Goal: Task Accomplishment & Management: Manage account settings

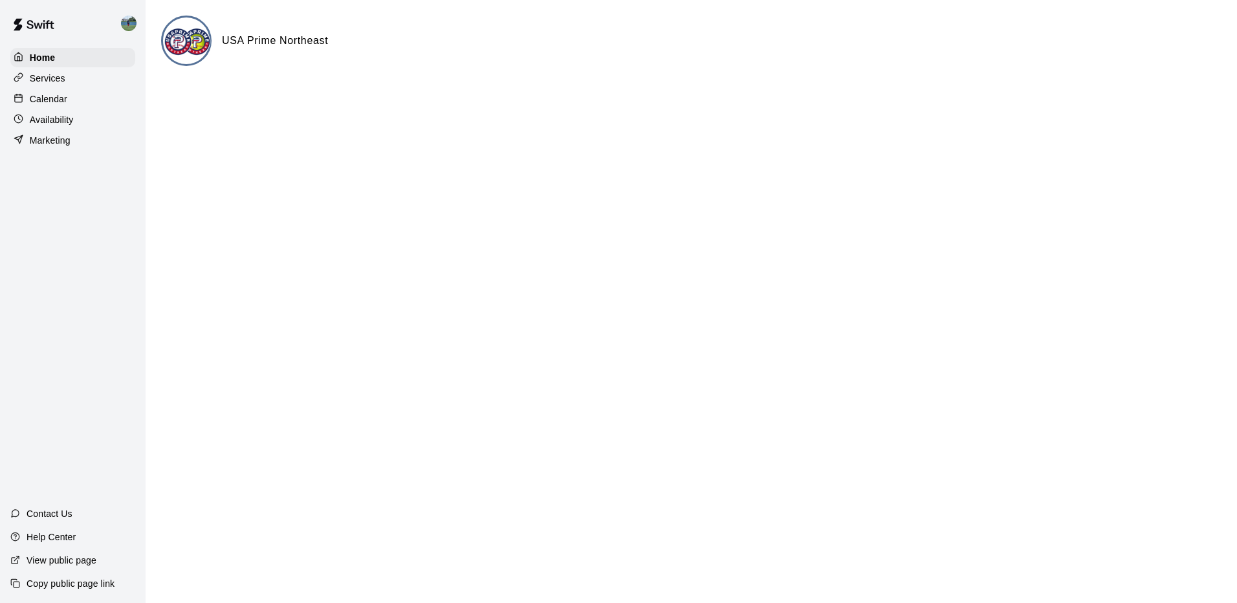
click at [111, 102] on div "Calendar" at bounding box center [72, 98] width 125 height 19
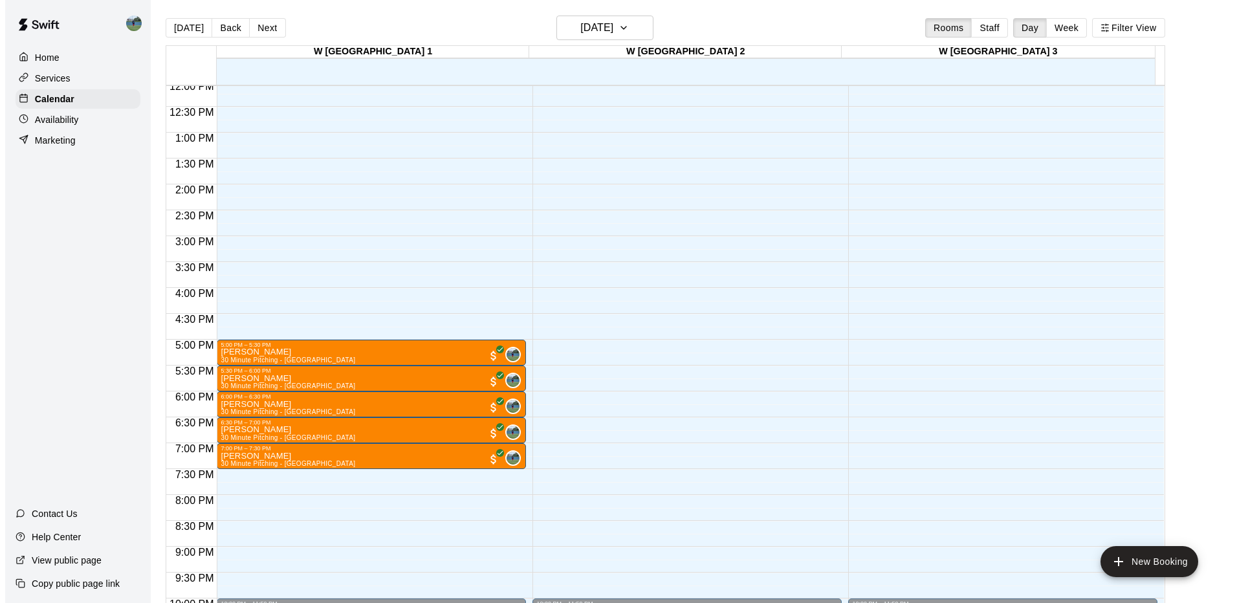
scroll to position [653, 0]
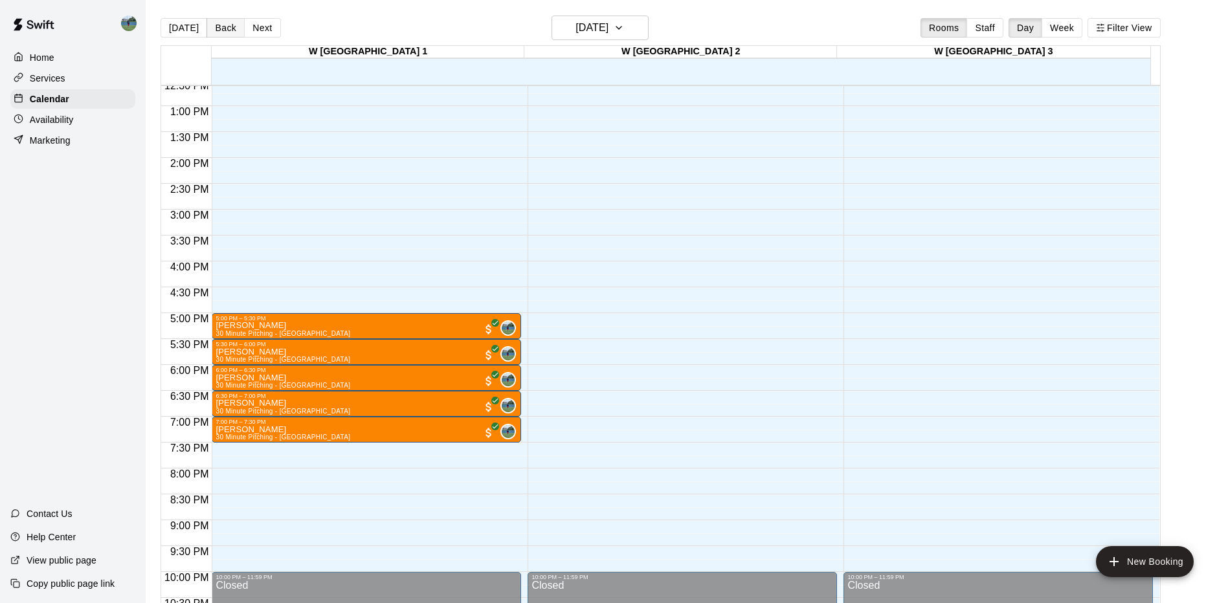
click at [221, 31] on button "Back" at bounding box center [225, 27] width 38 height 19
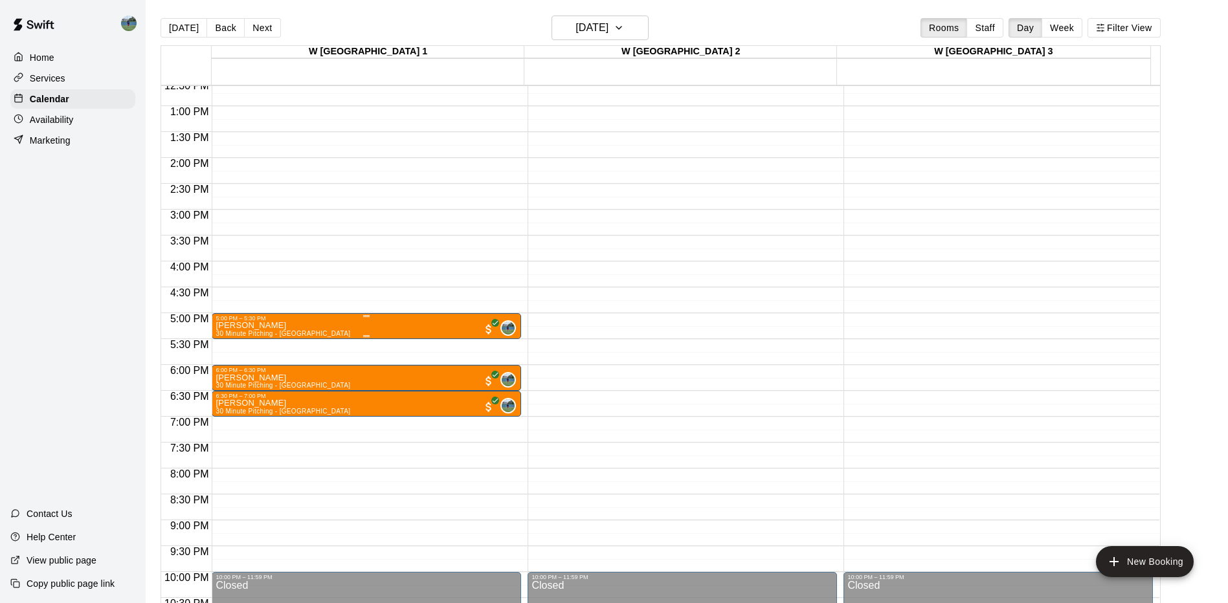
click at [227, 372] on img "edit" at bounding box center [228, 367] width 15 height 15
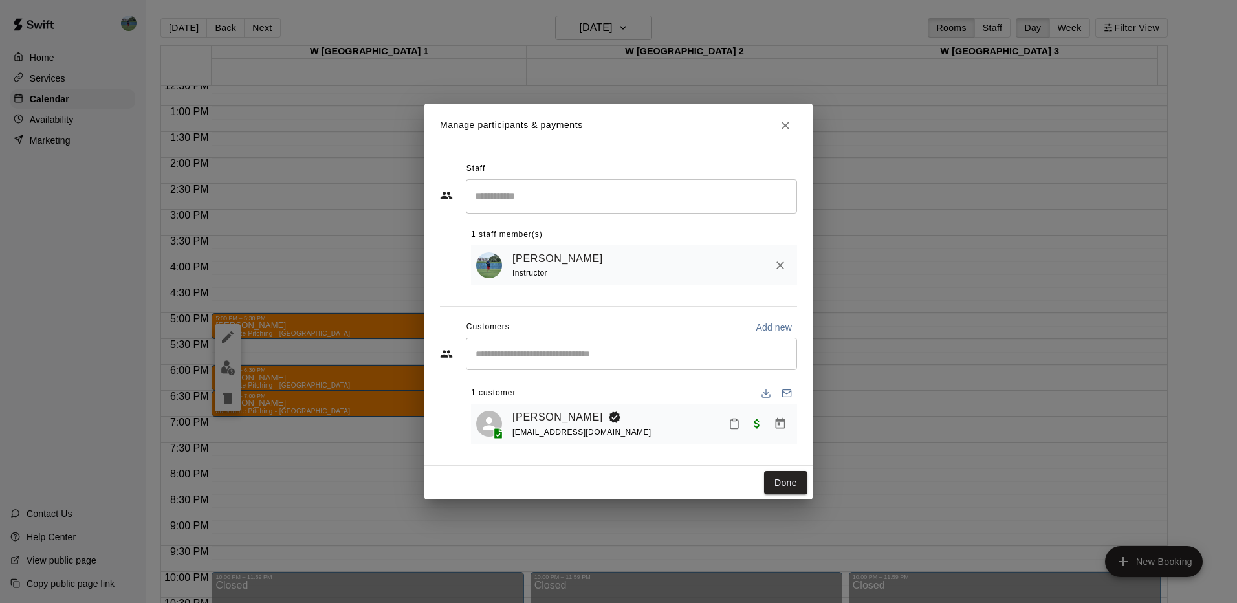
click at [729, 426] on icon "Mark attendance" at bounding box center [735, 424] width 12 height 12
click at [772, 430] on p "[PERSON_NAME] attended" at bounding box center [823, 429] width 115 height 13
click at [789, 486] on button "Done" at bounding box center [785, 483] width 43 height 24
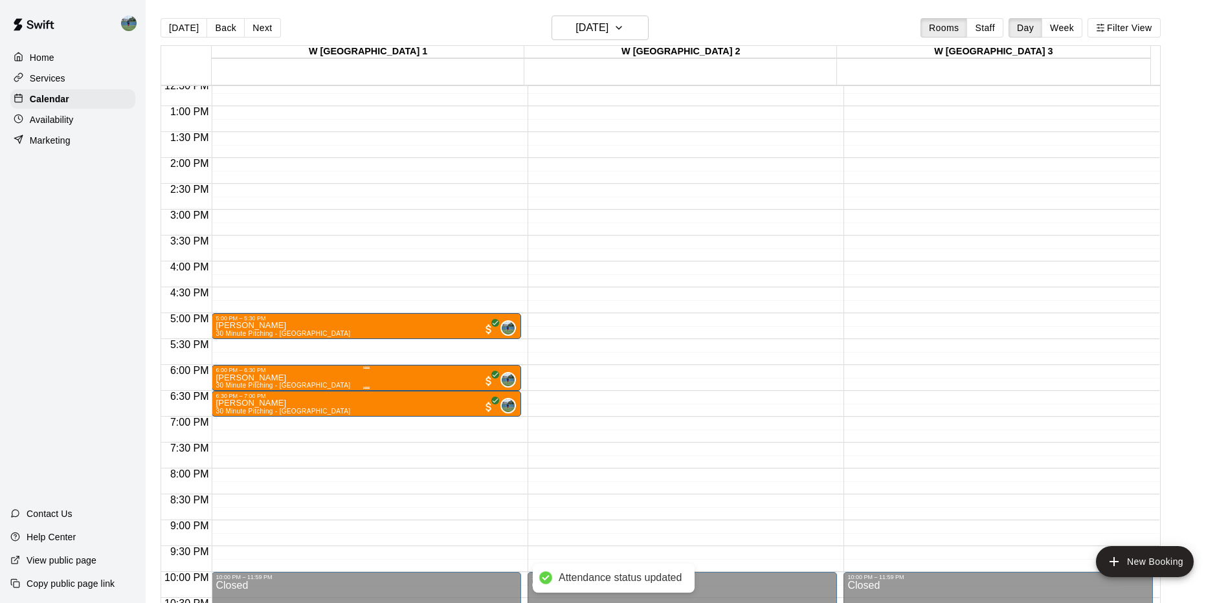
click at [232, 419] on img "edit" at bounding box center [228, 419] width 15 height 15
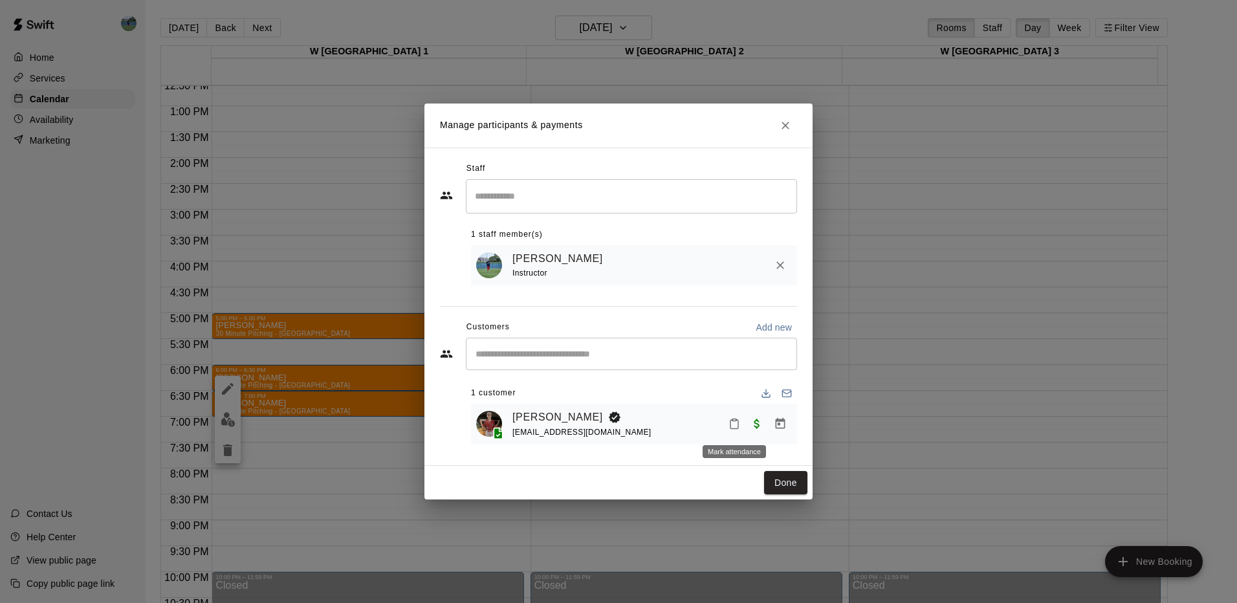
click at [738, 424] on icon "Mark attendance" at bounding box center [735, 424] width 12 height 12
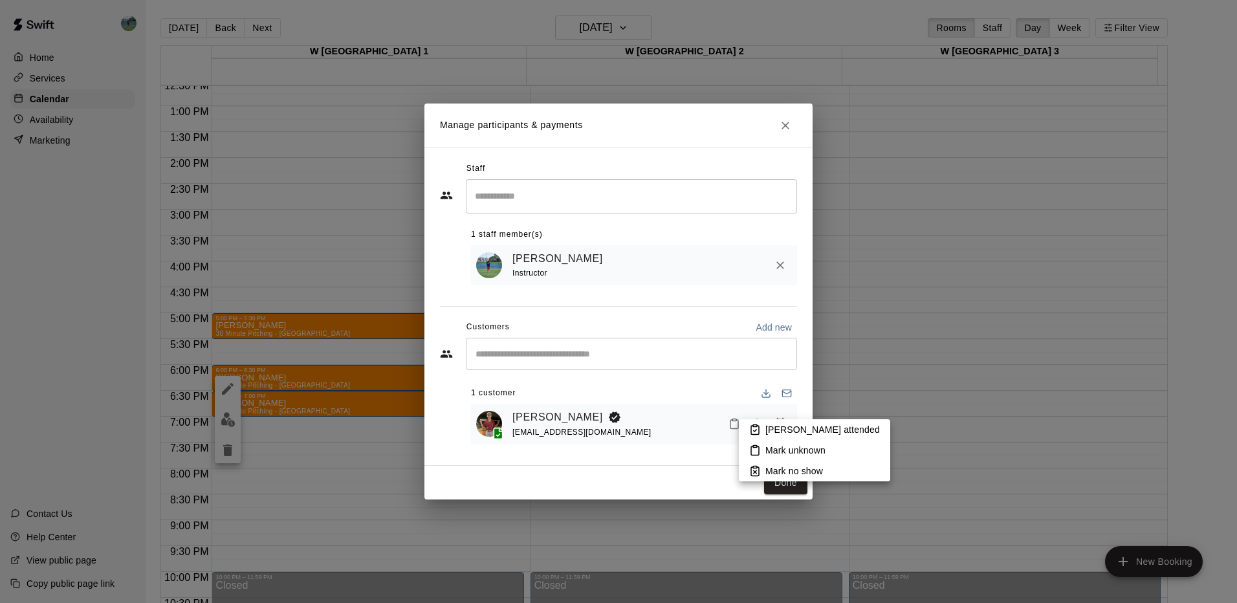
click at [790, 427] on p "[PERSON_NAME] attended" at bounding box center [823, 429] width 115 height 13
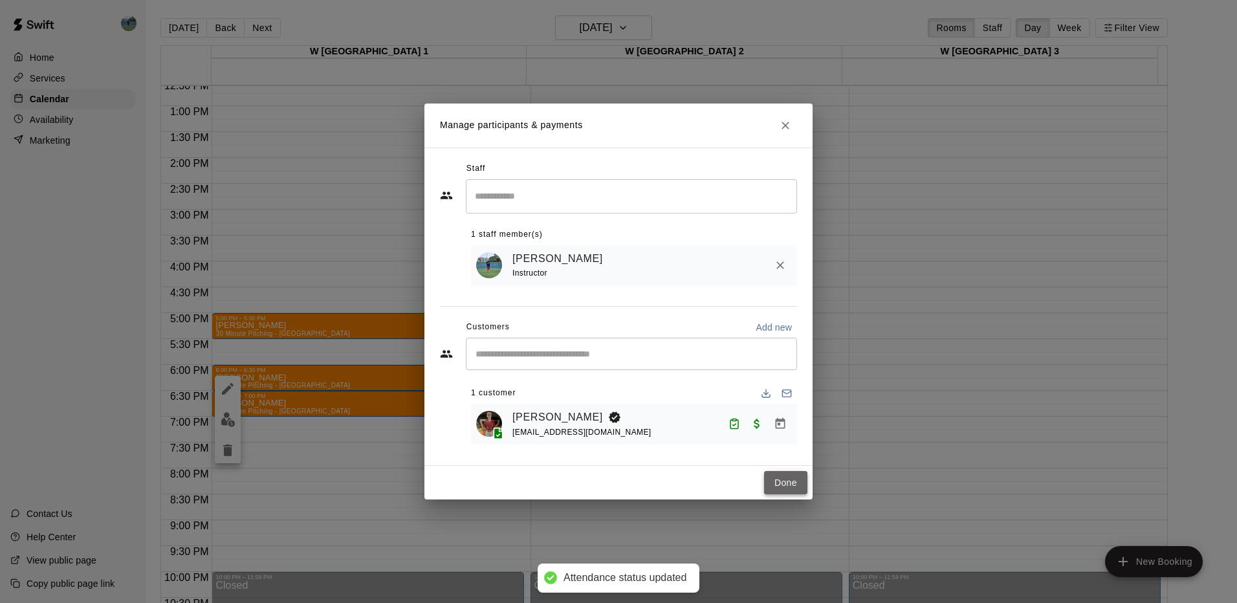
drag, startPoint x: 791, startPoint y: 473, endPoint x: 721, endPoint y: 465, distance: 71.0
click at [791, 473] on button "Done" at bounding box center [785, 483] width 43 height 24
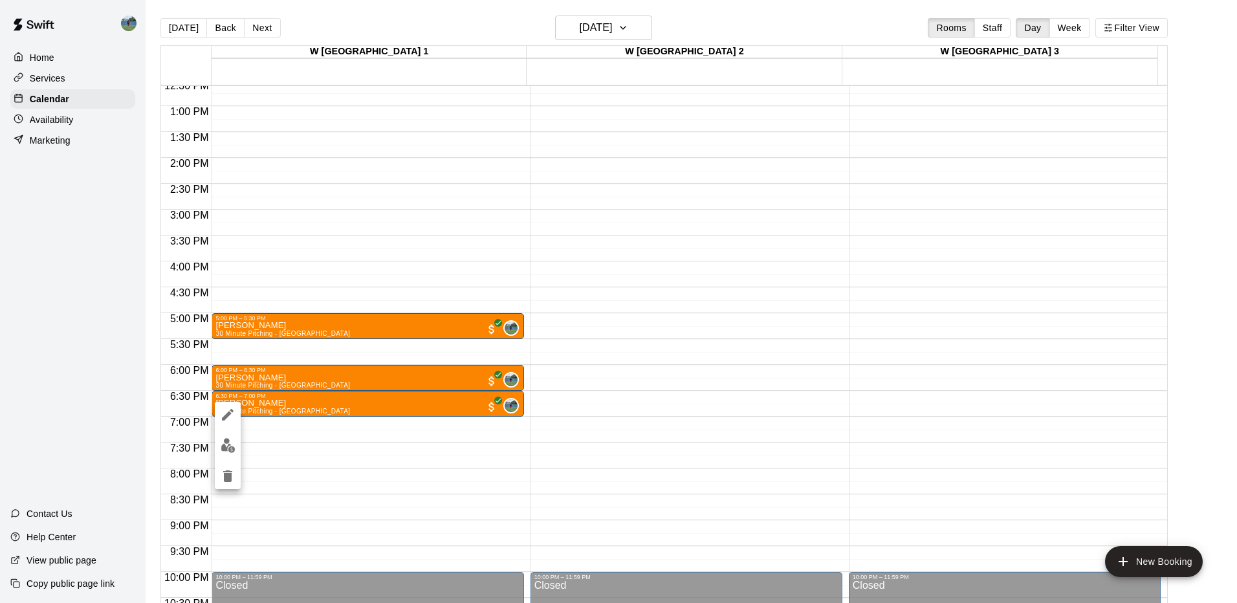
click at [228, 441] on img "edit" at bounding box center [228, 445] width 15 height 15
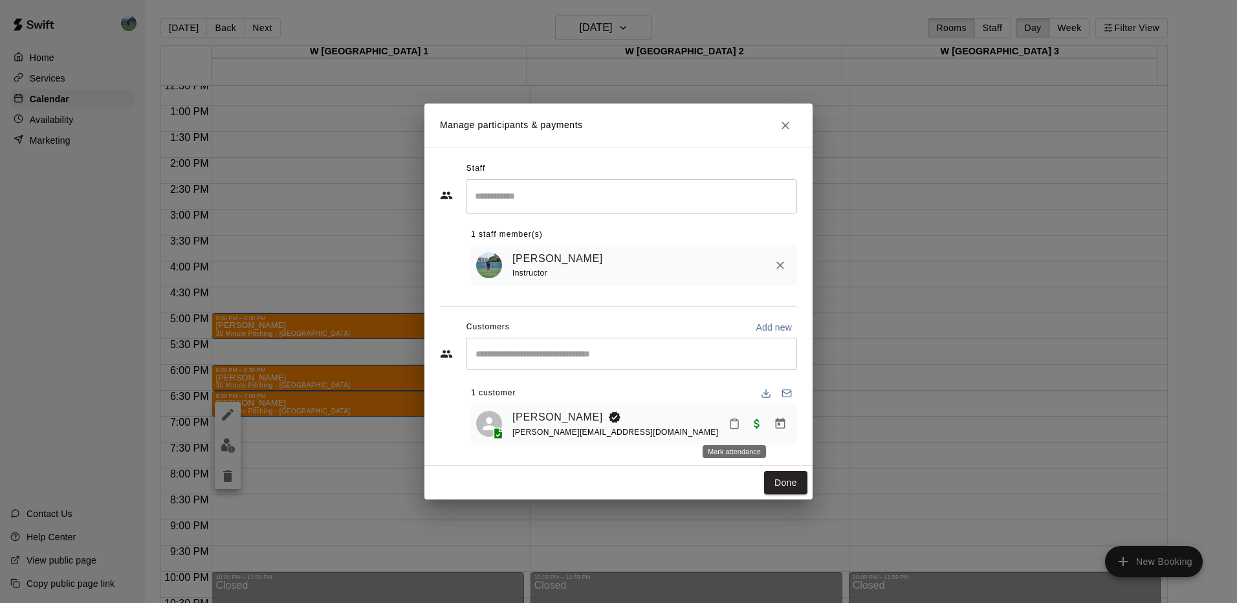
click at [735, 426] on icon "Mark attendance" at bounding box center [735, 424] width 12 height 12
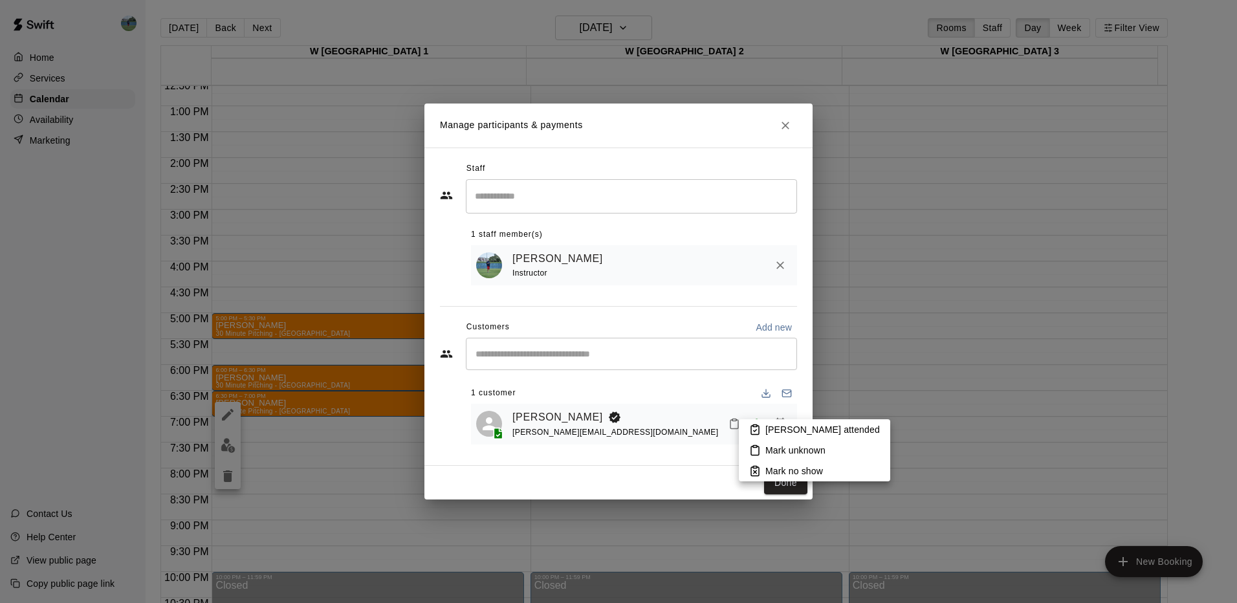
click at [760, 430] on icon at bounding box center [755, 430] width 12 height 12
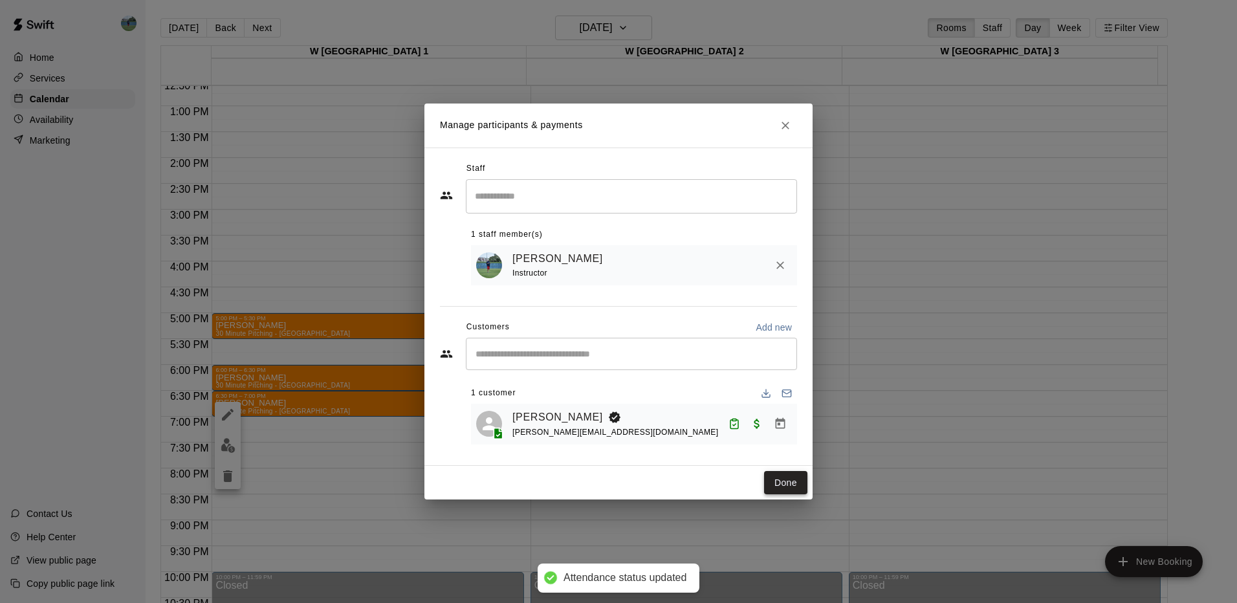
click at [777, 477] on button "Done" at bounding box center [785, 483] width 43 height 24
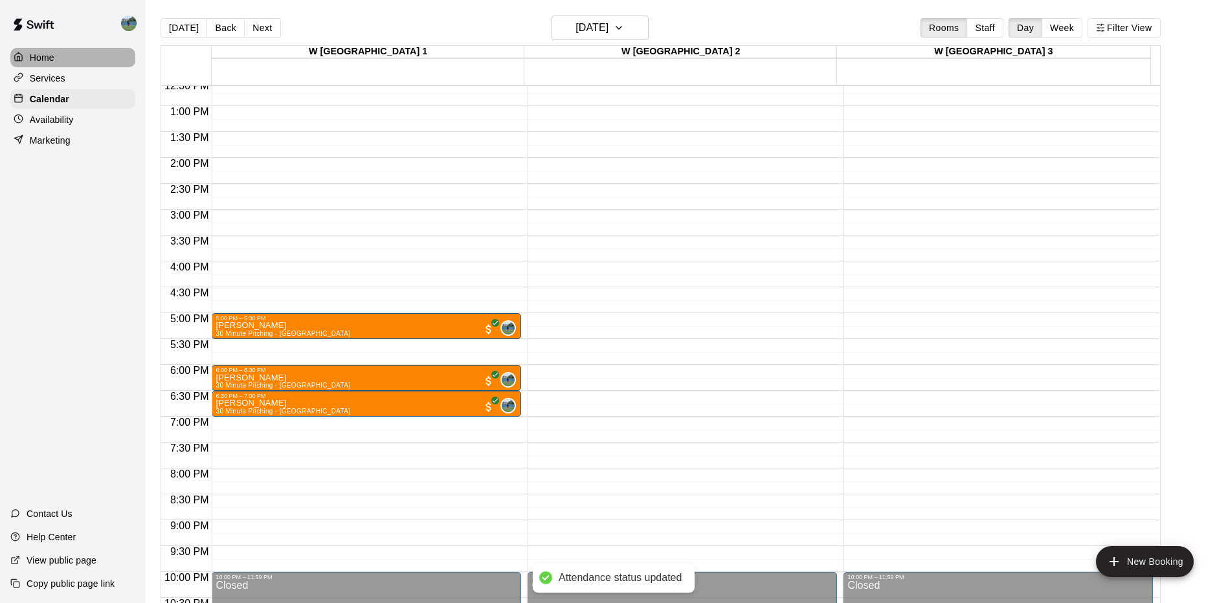
click at [105, 58] on div "Home" at bounding box center [72, 57] width 125 height 19
